Goal: Find specific page/section: Find specific page/section

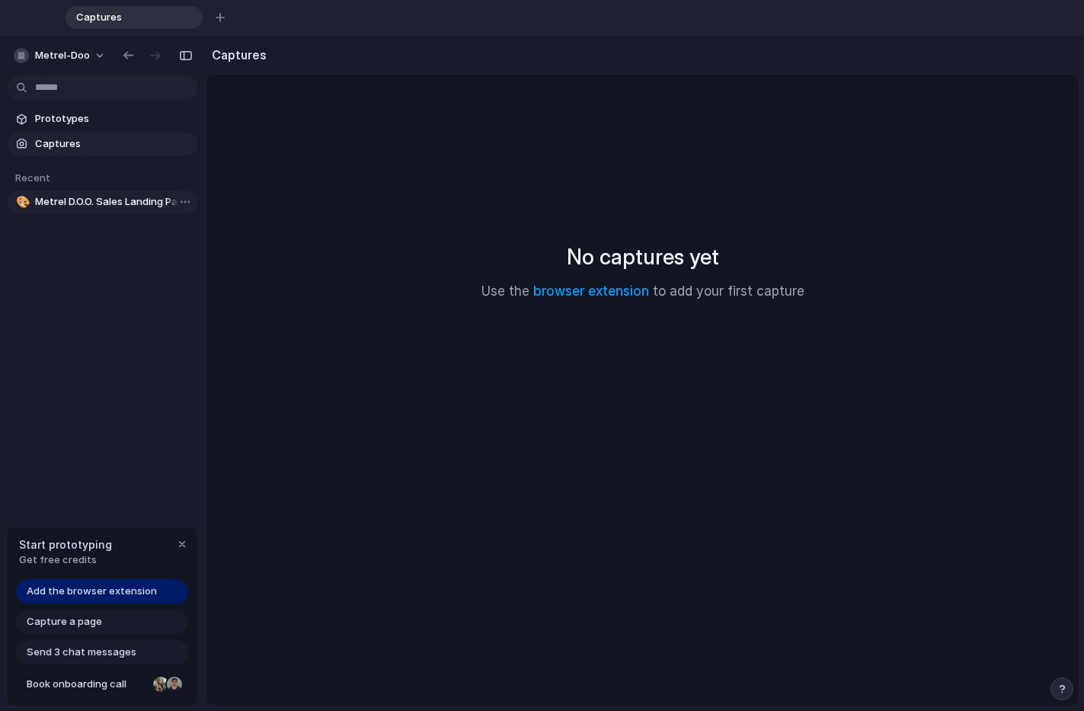
click at [140, 201] on span "Metrel D.O.O. Sales Landing Page" at bounding box center [113, 201] width 157 height 15
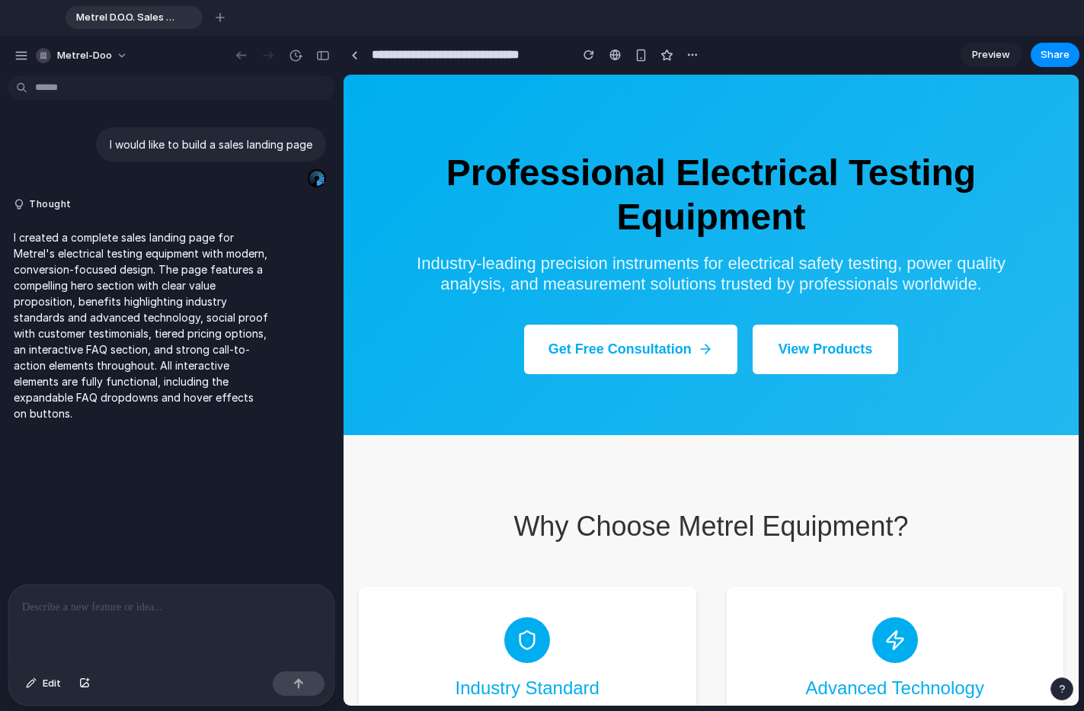
click at [817, 324] on button "View Products" at bounding box center [825, 348] width 146 height 49
click at [778, 324] on button "View Products" at bounding box center [825, 348] width 146 height 49
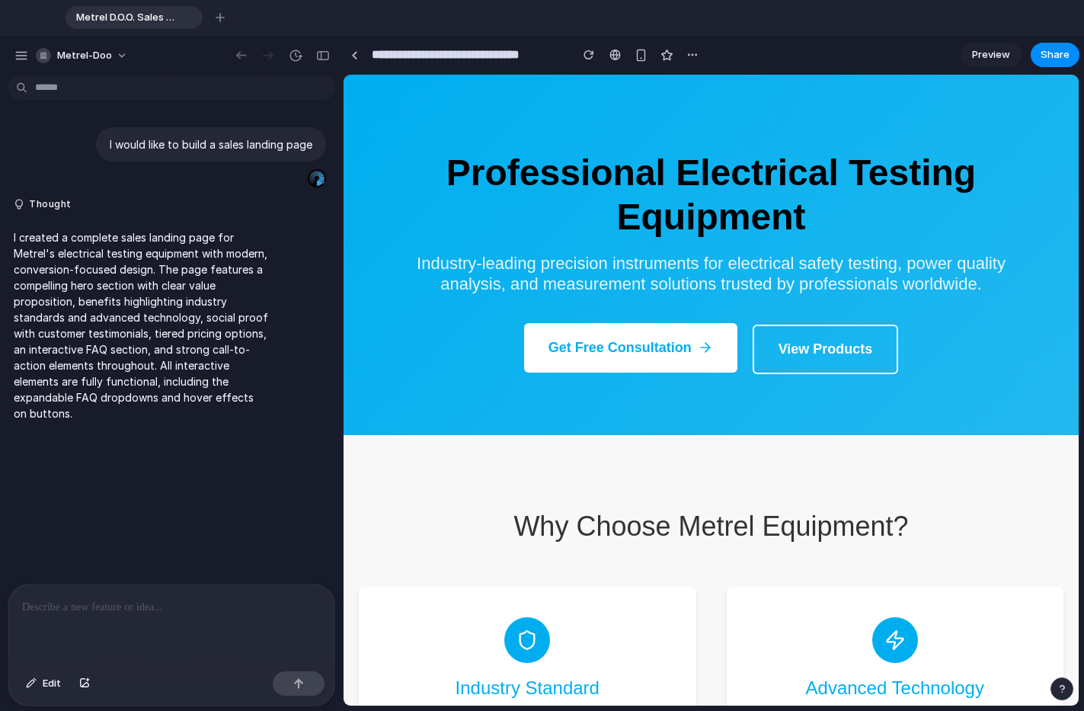
click at [643, 323] on button "Get Free Consultation" at bounding box center [630, 347] width 213 height 49
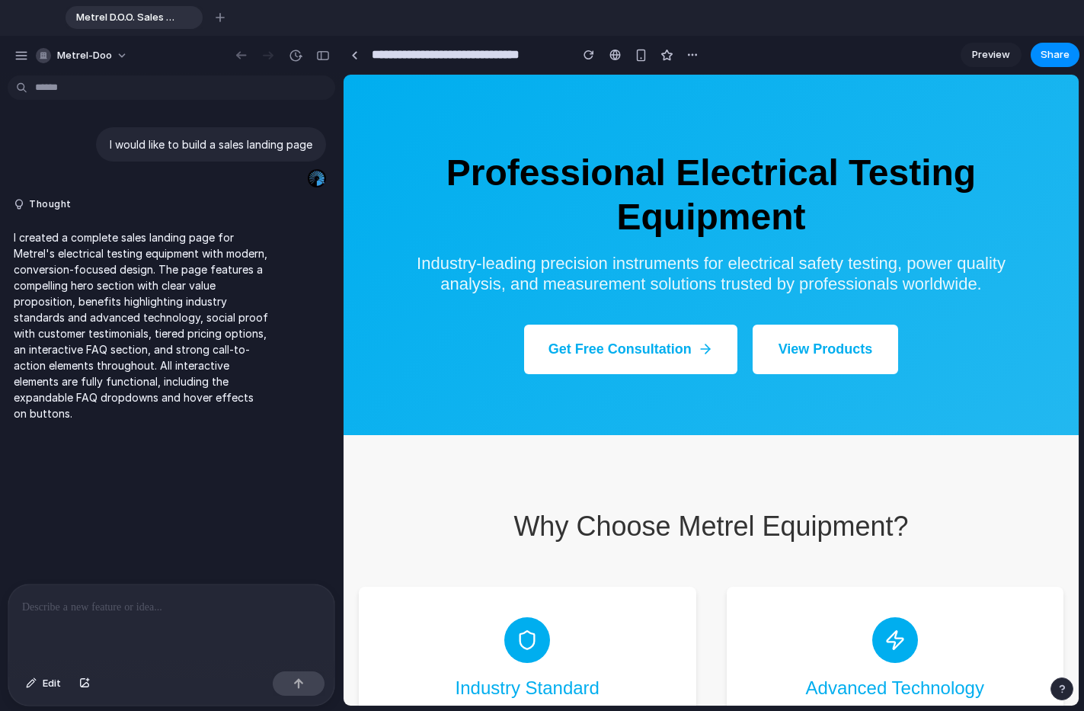
click at [823, 324] on button "View Products" at bounding box center [825, 348] width 146 height 49
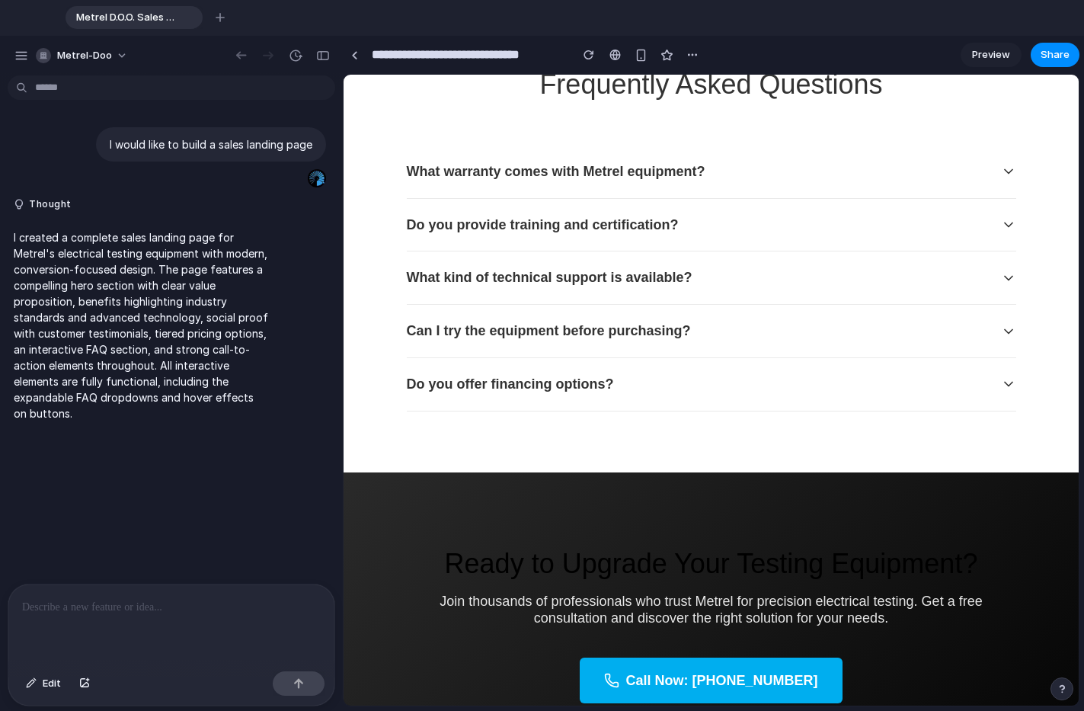
scroll to position [2732, 0]
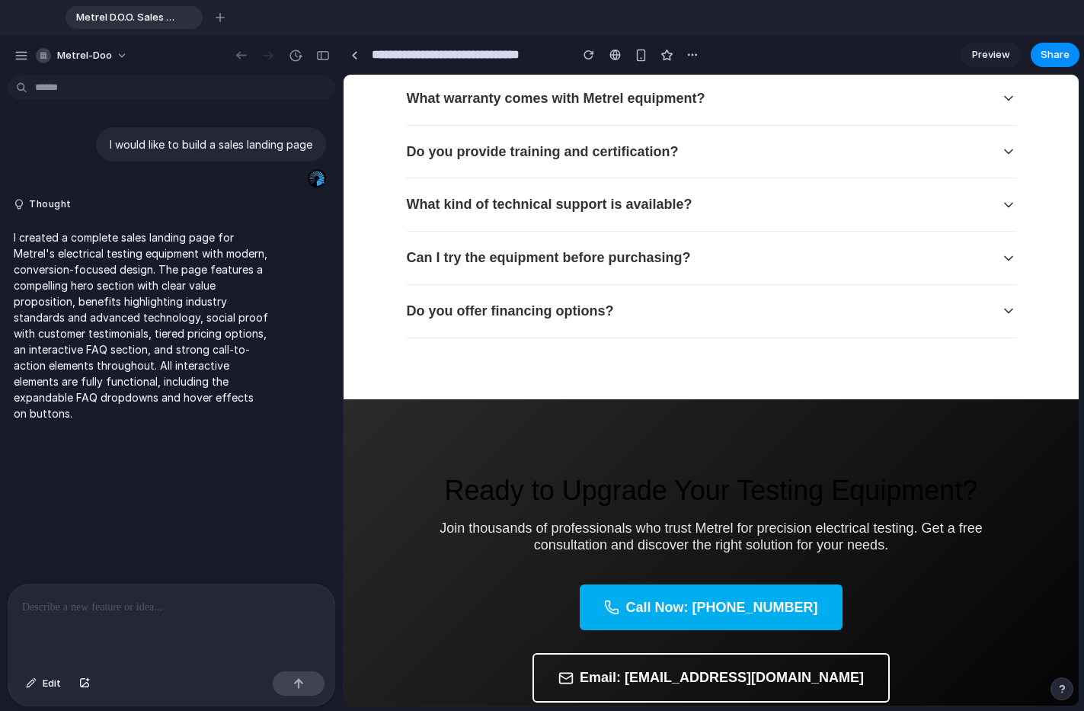
click at [172, 606] on p at bounding box center [171, 607] width 299 height 18
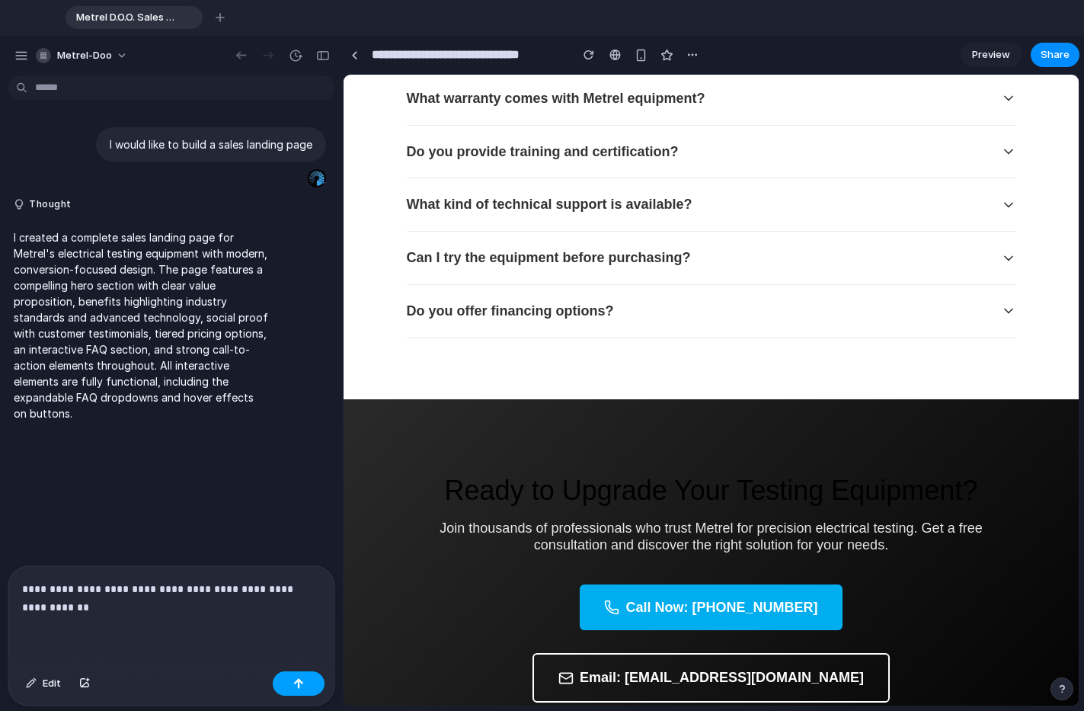
click at [308, 679] on button "button" at bounding box center [299, 683] width 52 height 24
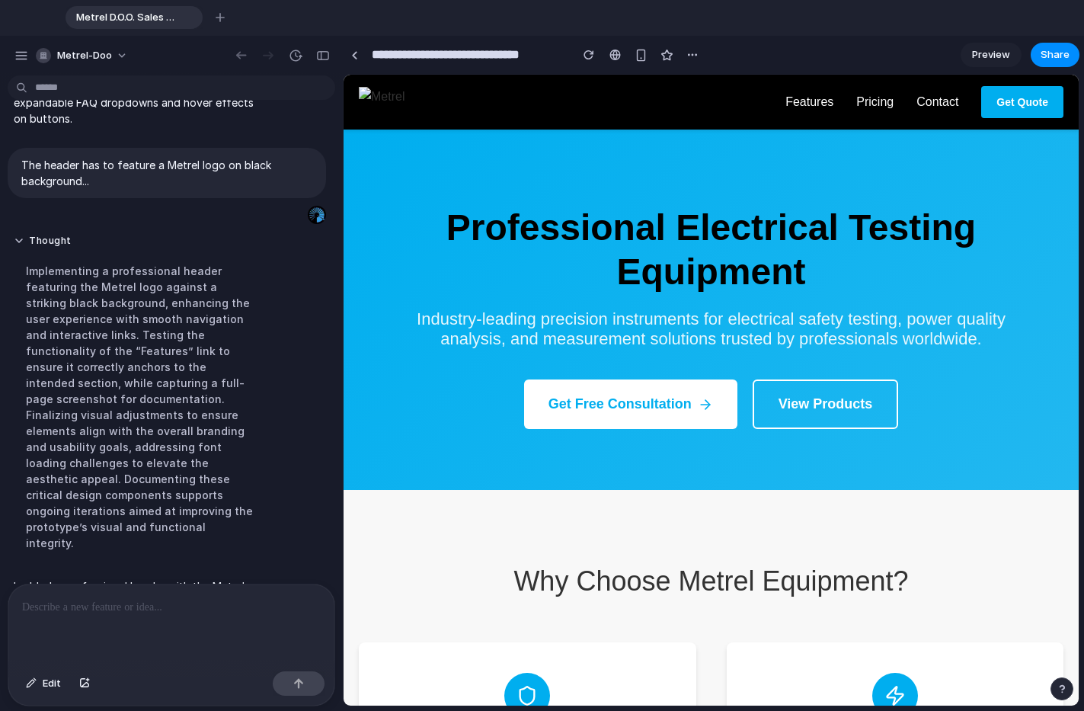
scroll to position [391, 0]
